Goal: Task Accomplishment & Management: Manage account settings

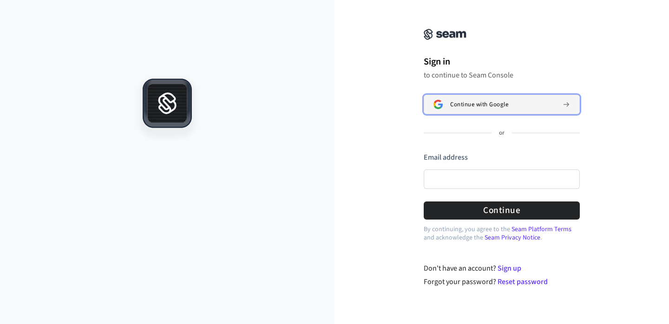
click at [495, 104] on span "Continue with Google" at bounding box center [479, 104] width 58 height 7
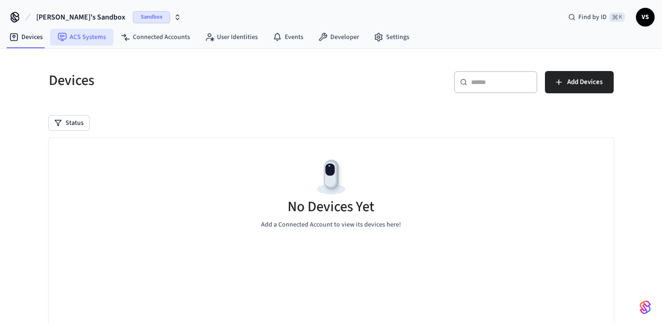
click at [79, 44] on link "ACS Systems" at bounding box center [81, 37] width 63 height 17
click at [165, 43] on link "Connected Accounts" at bounding box center [155, 37] width 84 height 17
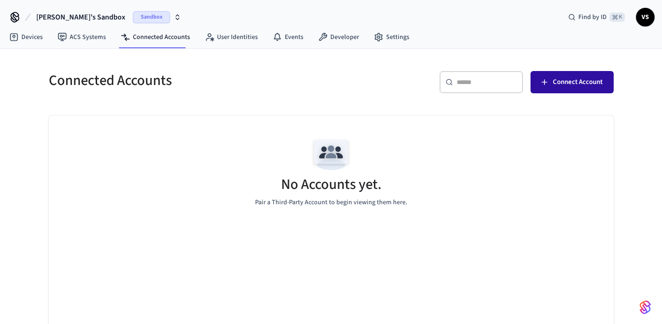
click at [568, 78] on span "Connect Account" at bounding box center [578, 82] width 50 height 12
click at [567, 77] on span "Connect Account" at bounding box center [578, 82] width 50 height 12
